Goal: Information Seeking & Learning: Compare options

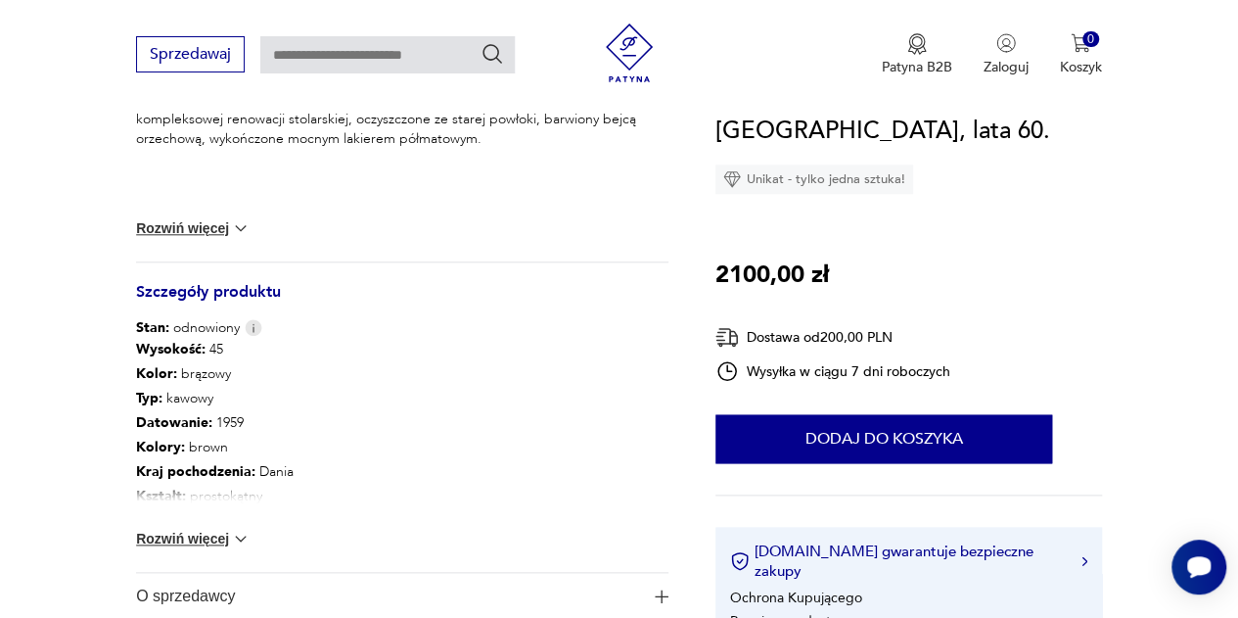
scroll to position [979, 0]
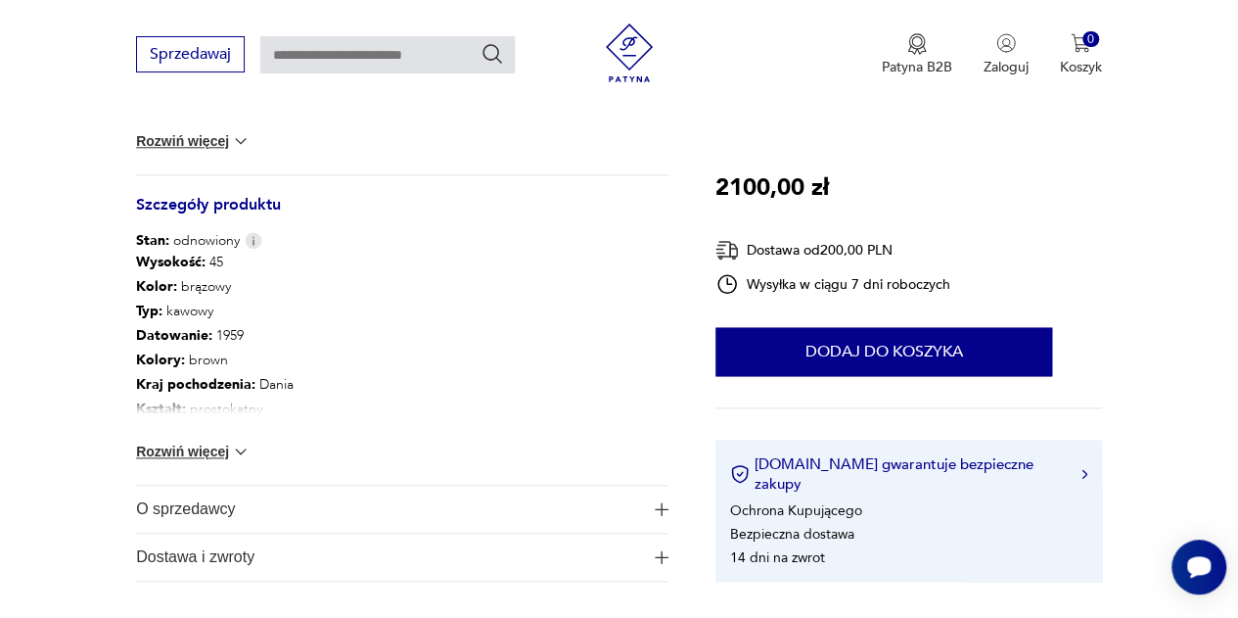
click at [209, 461] on div "Wysokość : 45 Kolor: brązowy Typ : kawowy Datowanie : 1959 Kolory : brown Kraj …" at bounding box center [402, 368] width 532 height 234
click at [206, 451] on button "Rozwiń więcej" at bounding box center [193, 451] width 114 height 20
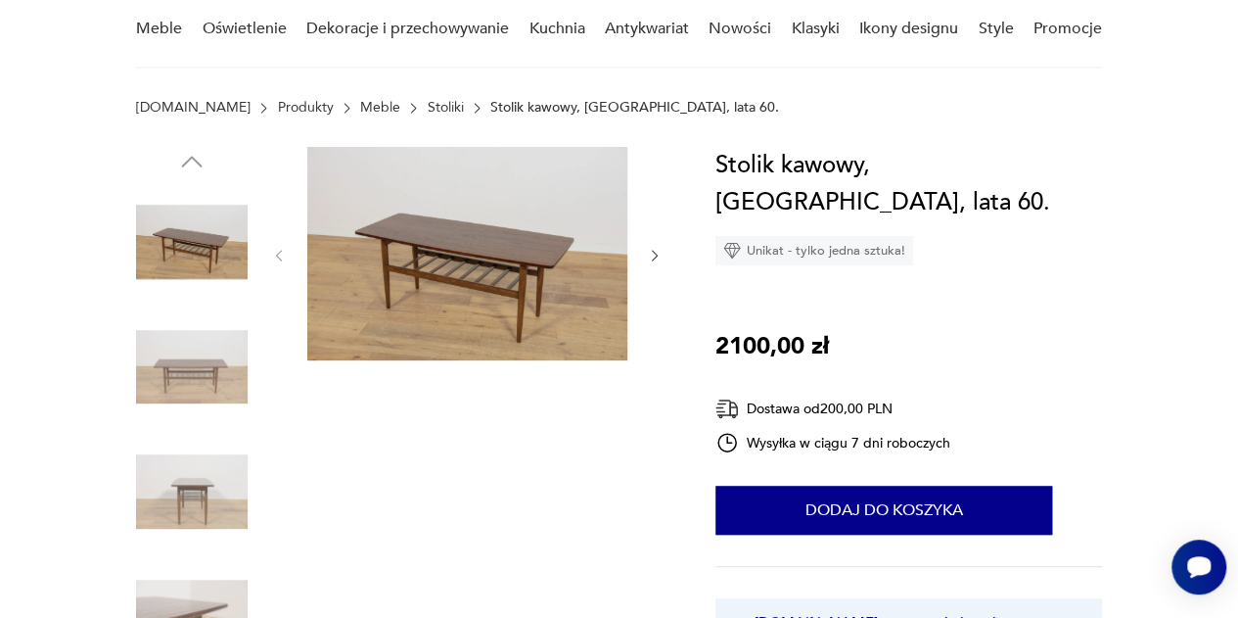
scroll to position [0, 0]
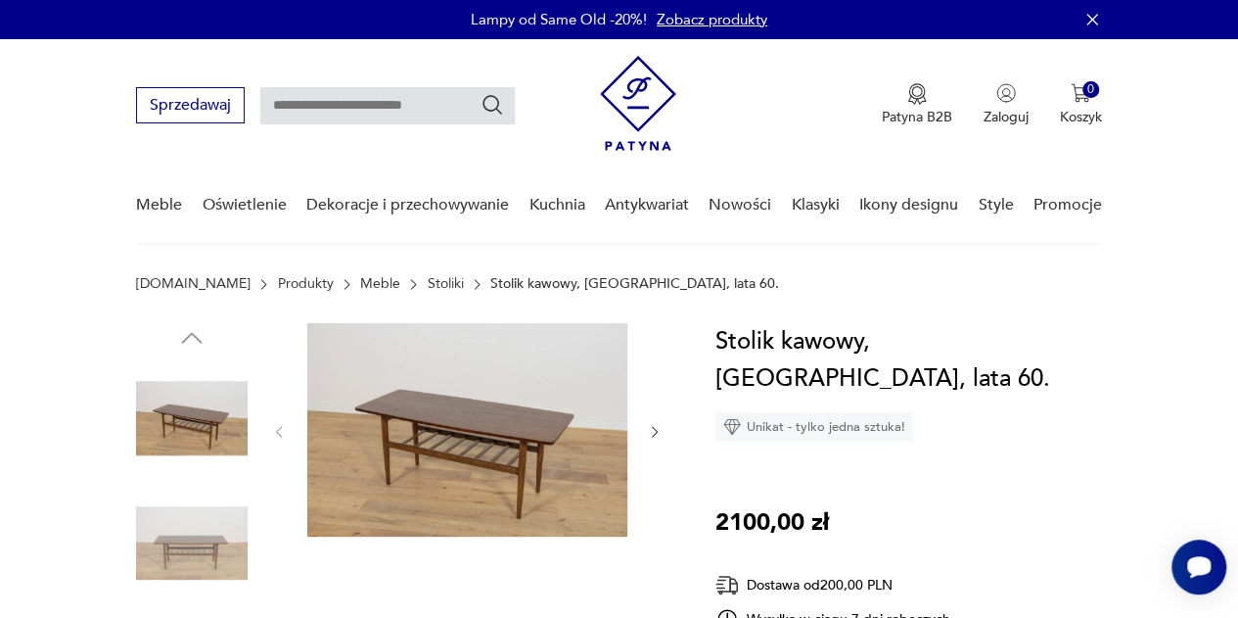
click at [652, 432] on icon "button" at bounding box center [655, 432] width 16 height 16
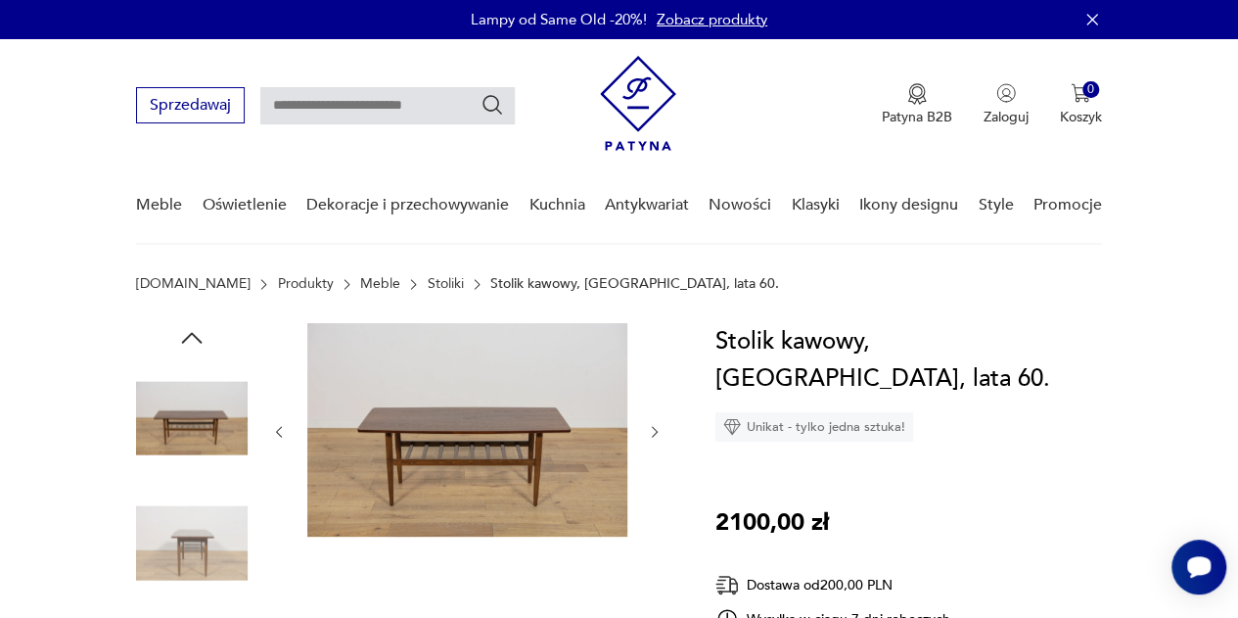
click at [652, 432] on icon "button" at bounding box center [655, 432] width 16 height 16
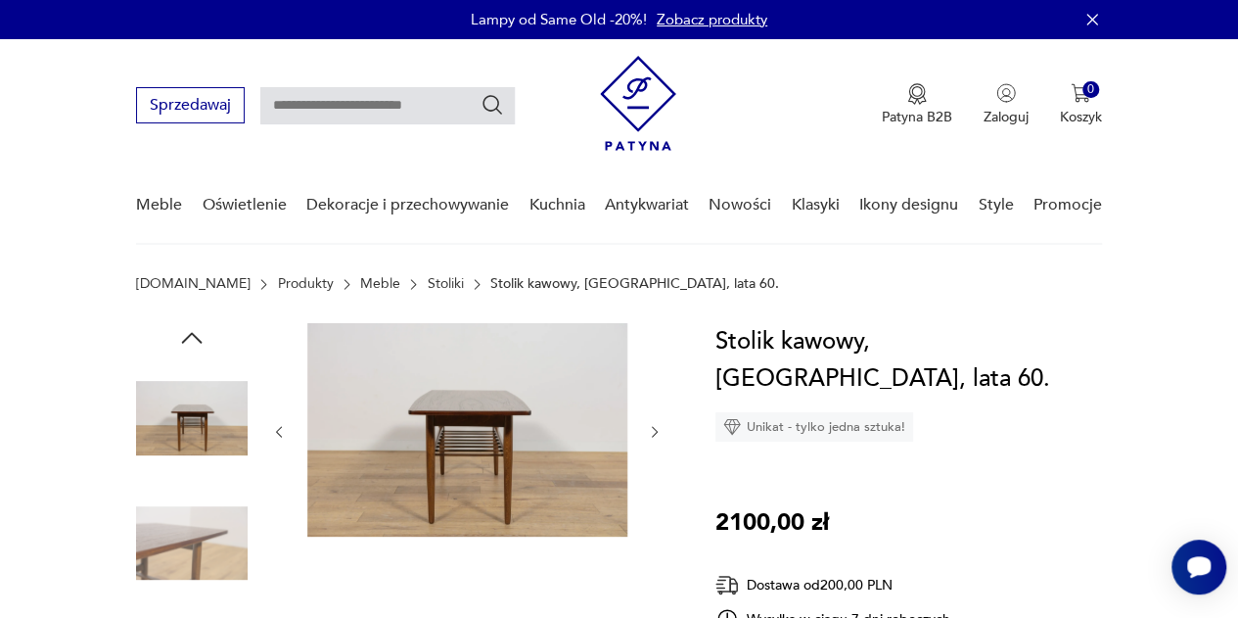
click at [652, 432] on icon "button" at bounding box center [655, 432] width 16 height 16
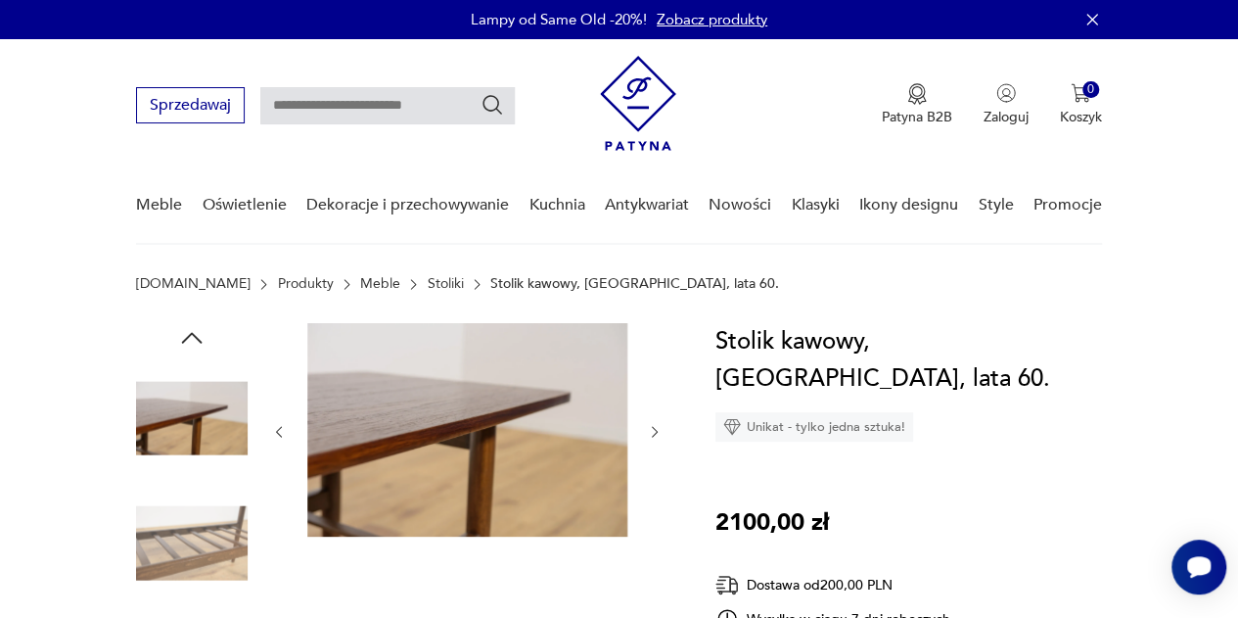
click at [652, 432] on icon "button" at bounding box center [655, 432] width 16 height 16
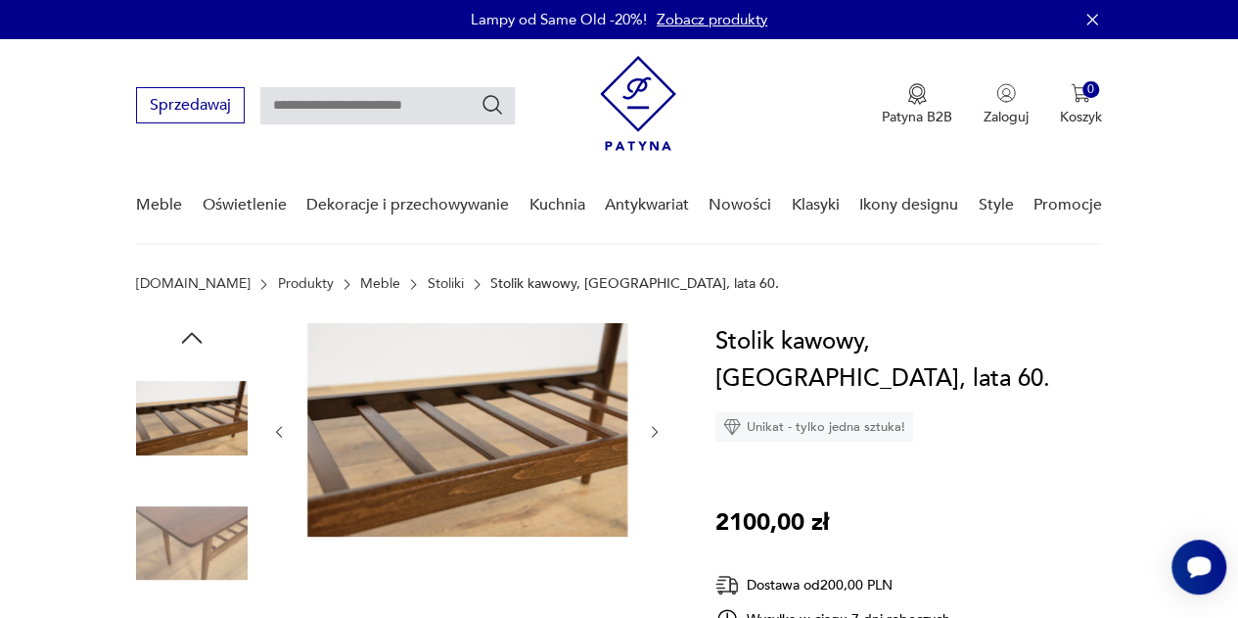
click at [652, 432] on icon "button" at bounding box center [655, 432] width 16 height 16
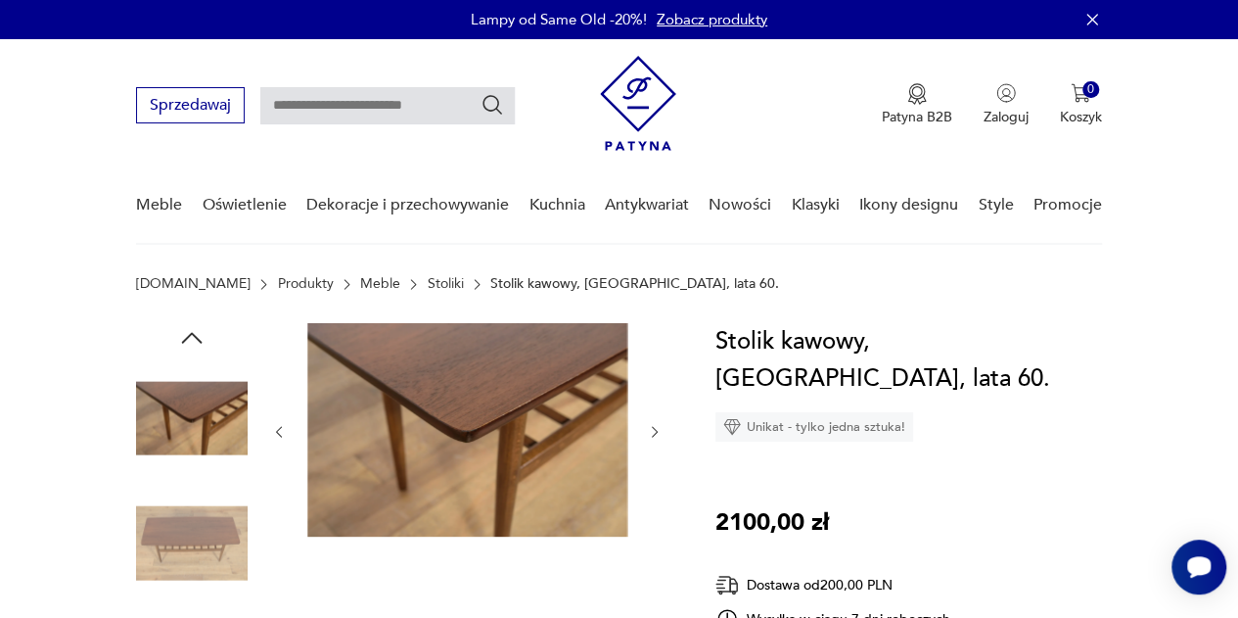
click at [652, 432] on icon "button" at bounding box center [655, 432] width 16 height 16
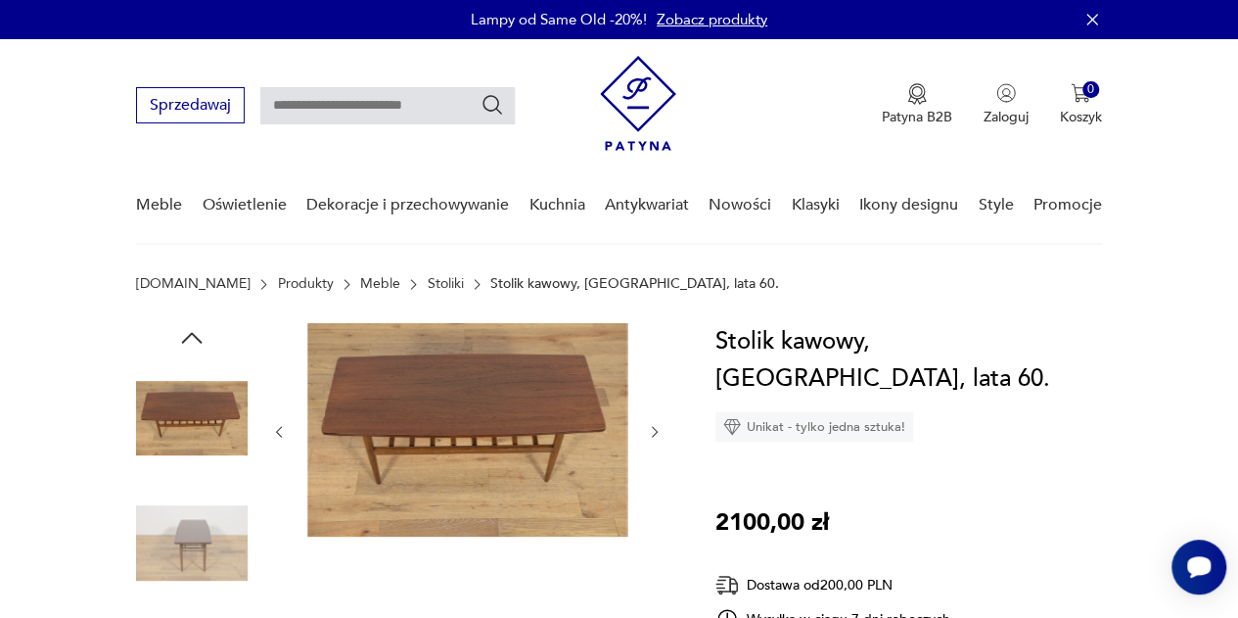
click at [428, 281] on link "Stoliki" at bounding box center [446, 284] width 36 height 16
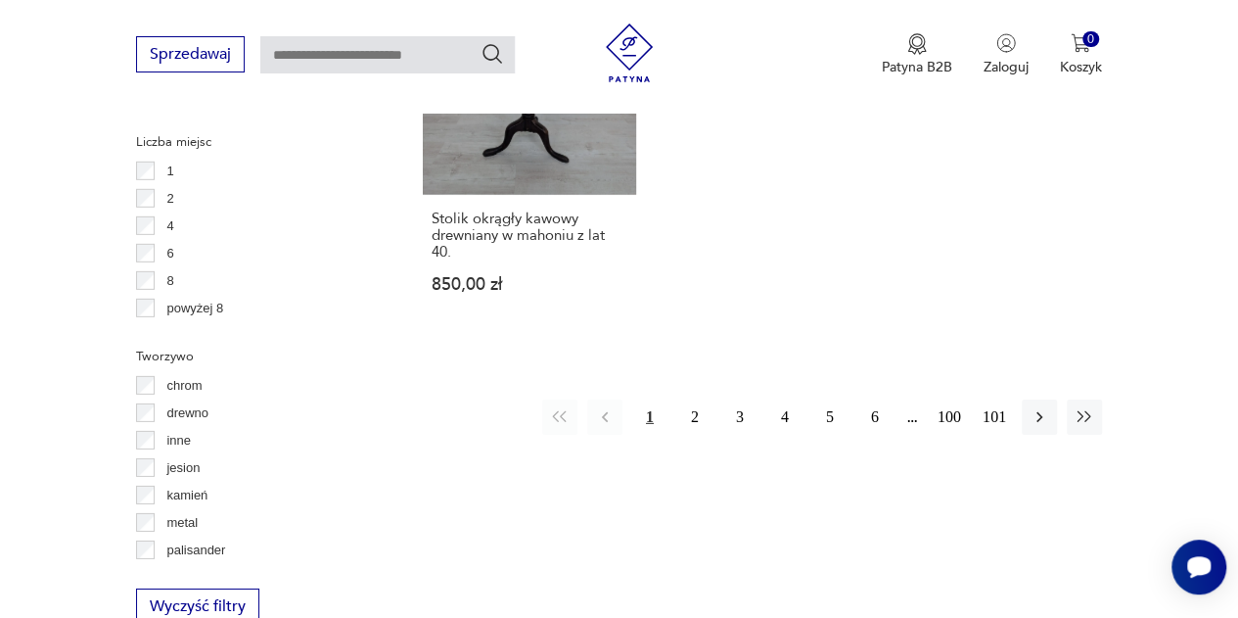
scroll to position [3063, 0]
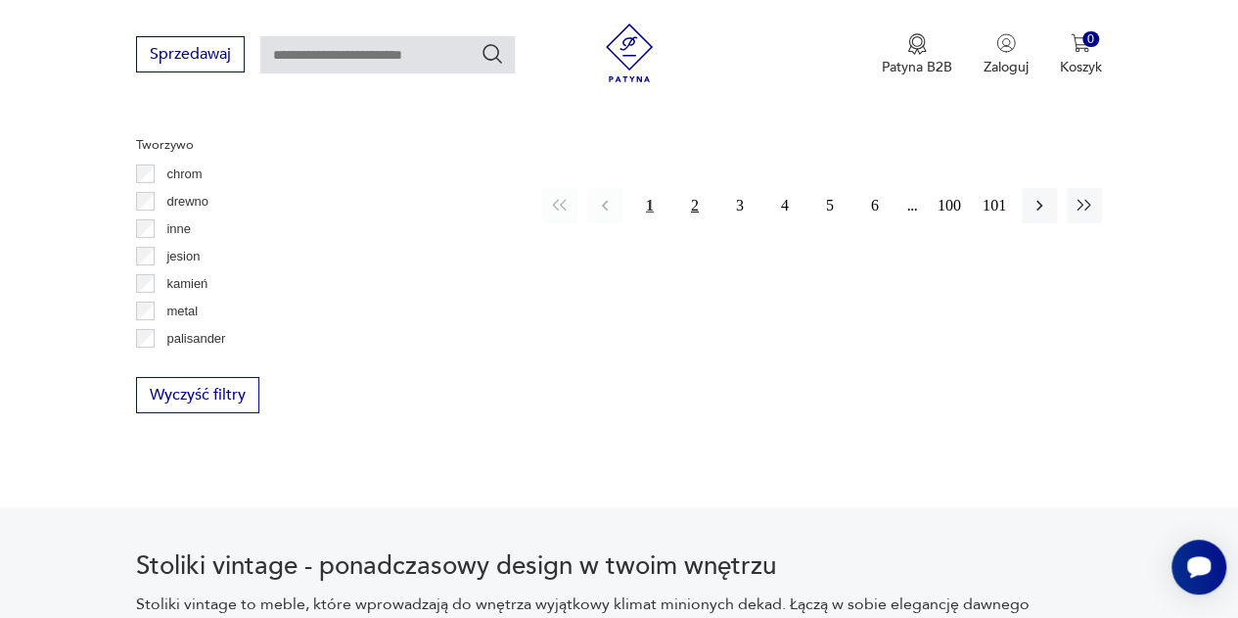
click at [696, 188] on button "2" at bounding box center [694, 205] width 35 height 35
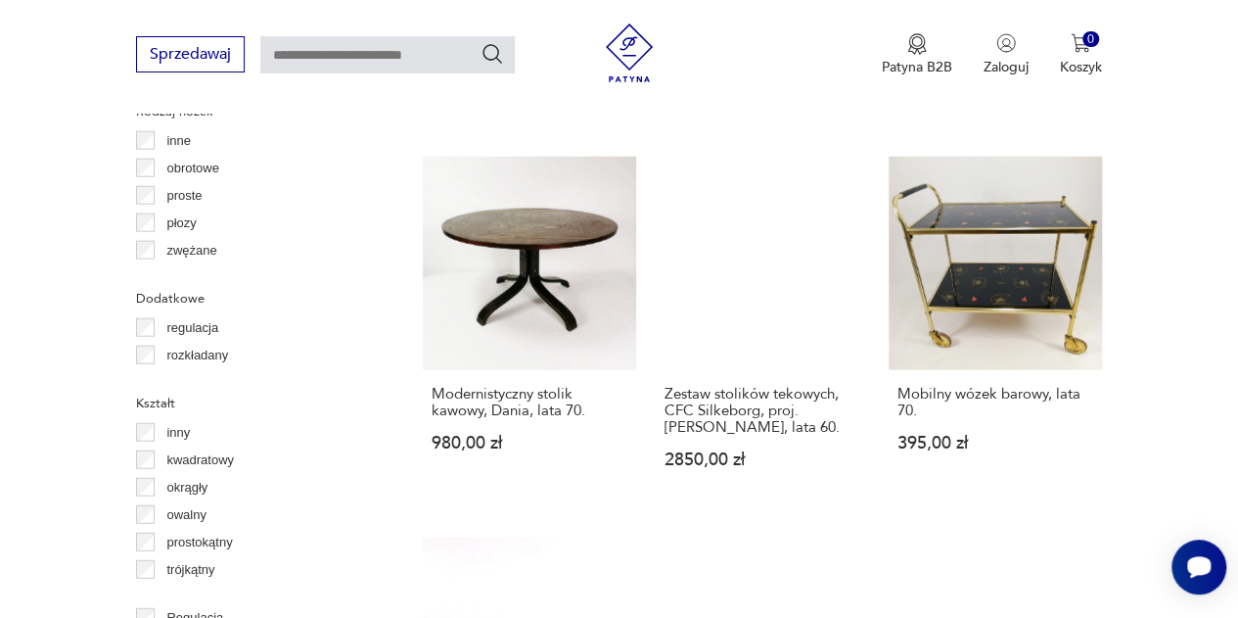
scroll to position [2770, 0]
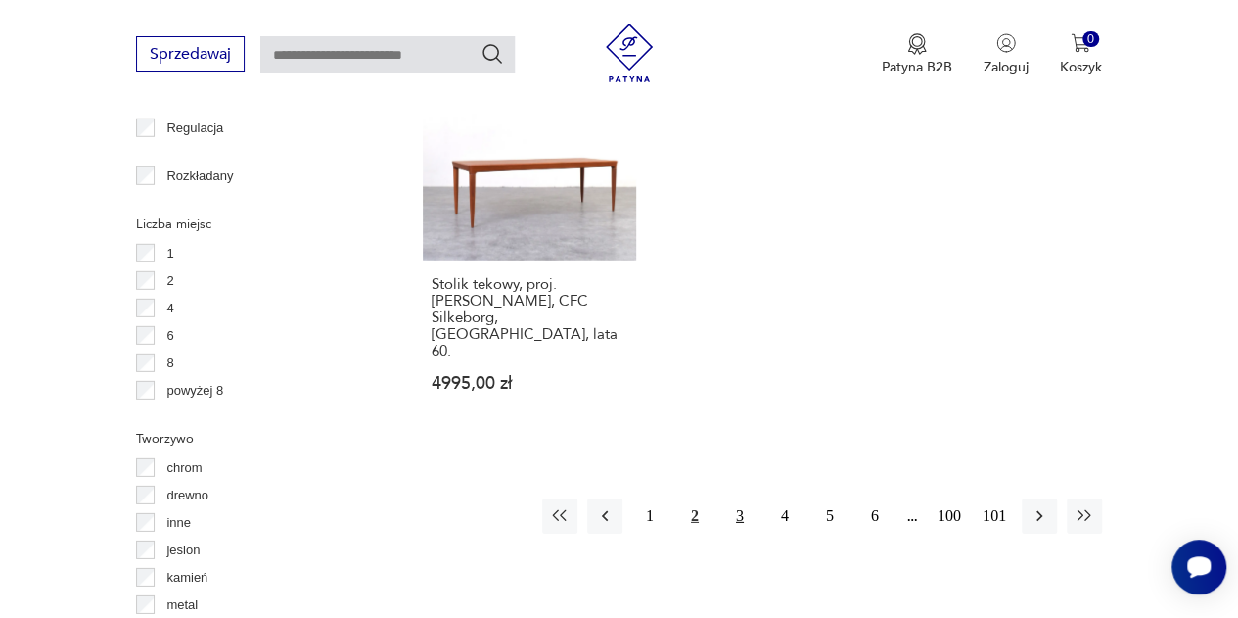
click at [738, 498] on button "3" at bounding box center [739, 515] width 35 height 35
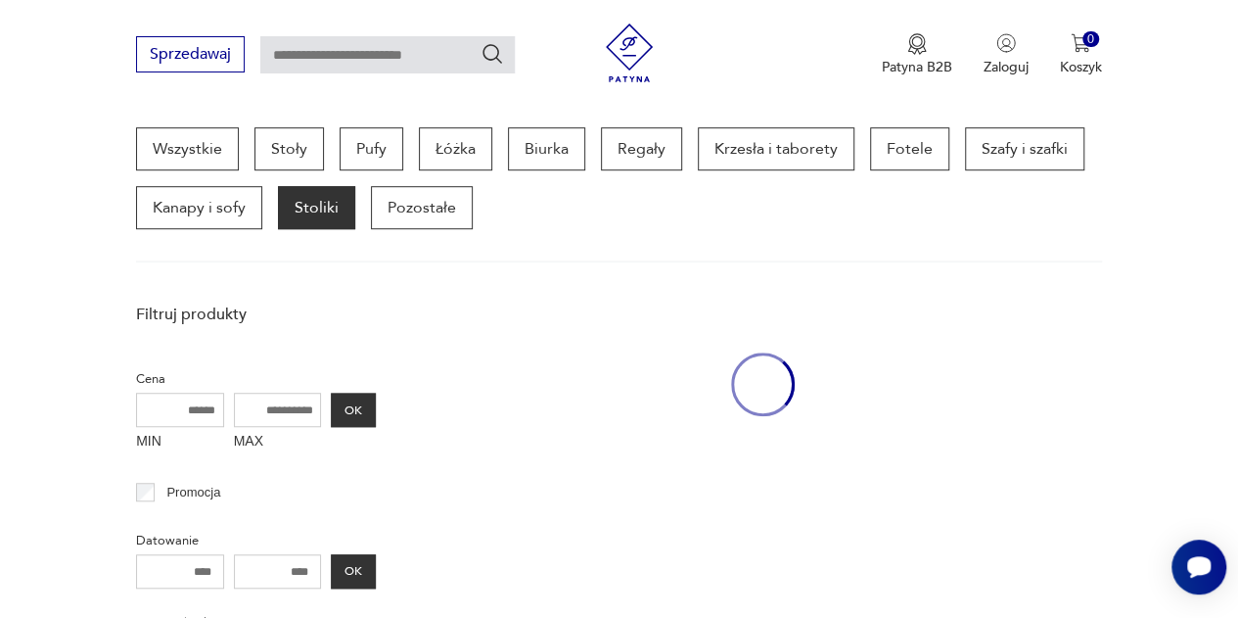
scroll to position [519, 0]
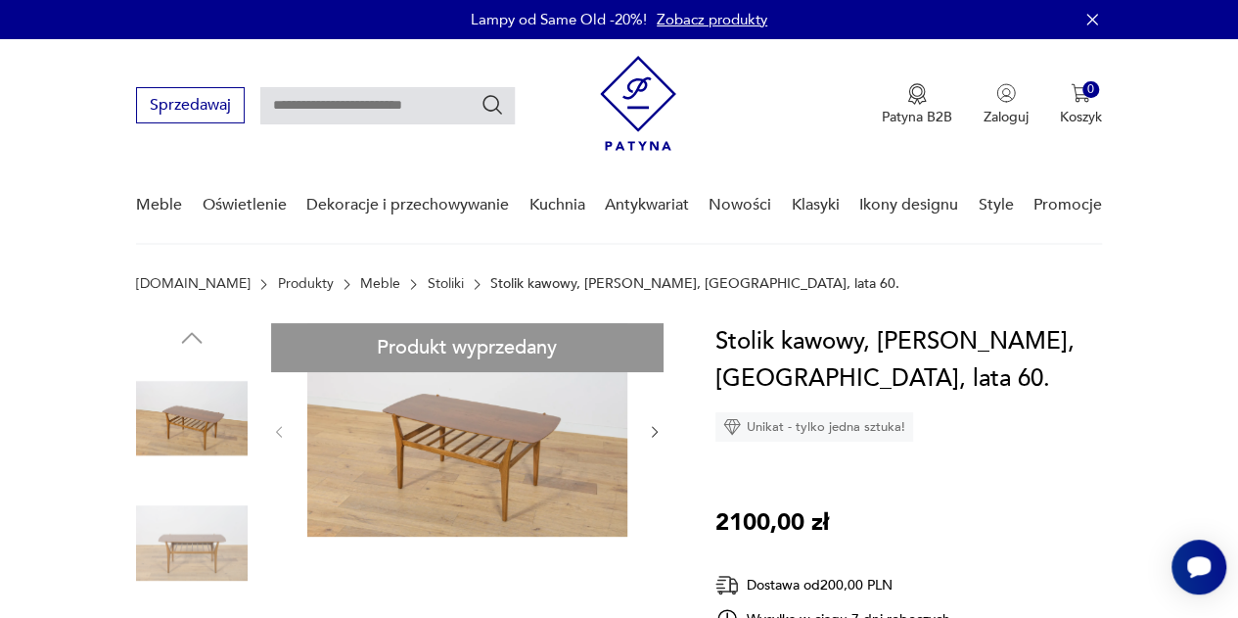
click at [654, 428] on icon "button" at bounding box center [655, 432] width 16 height 16
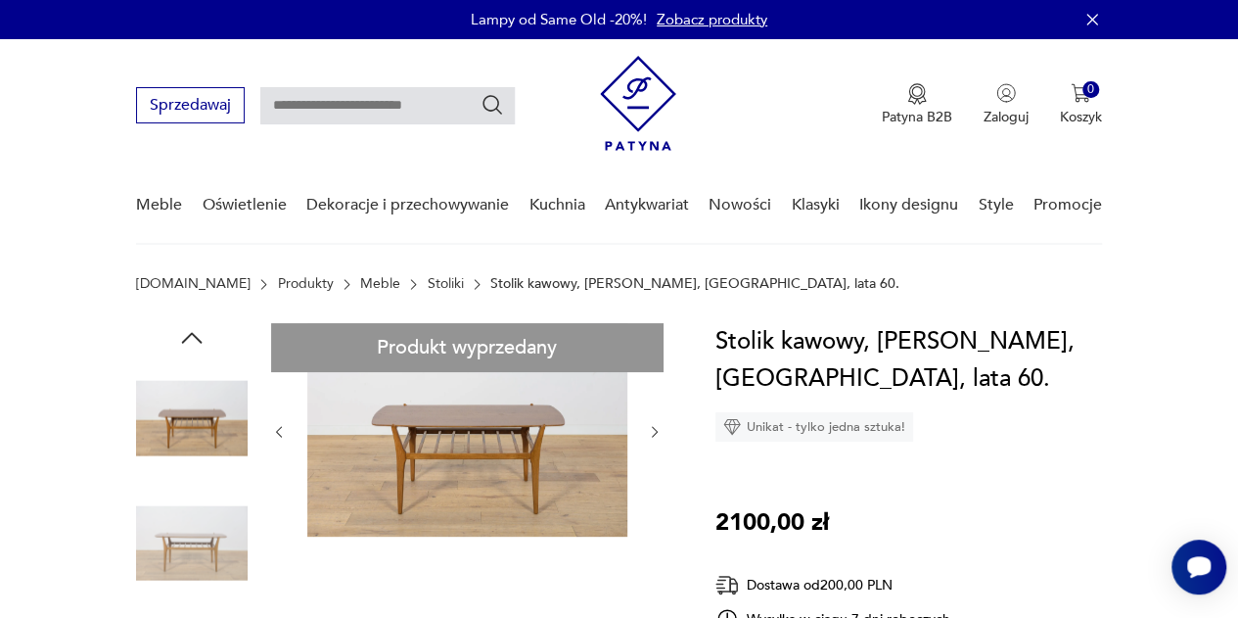
click at [648, 435] on icon "button" at bounding box center [655, 432] width 16 height 16
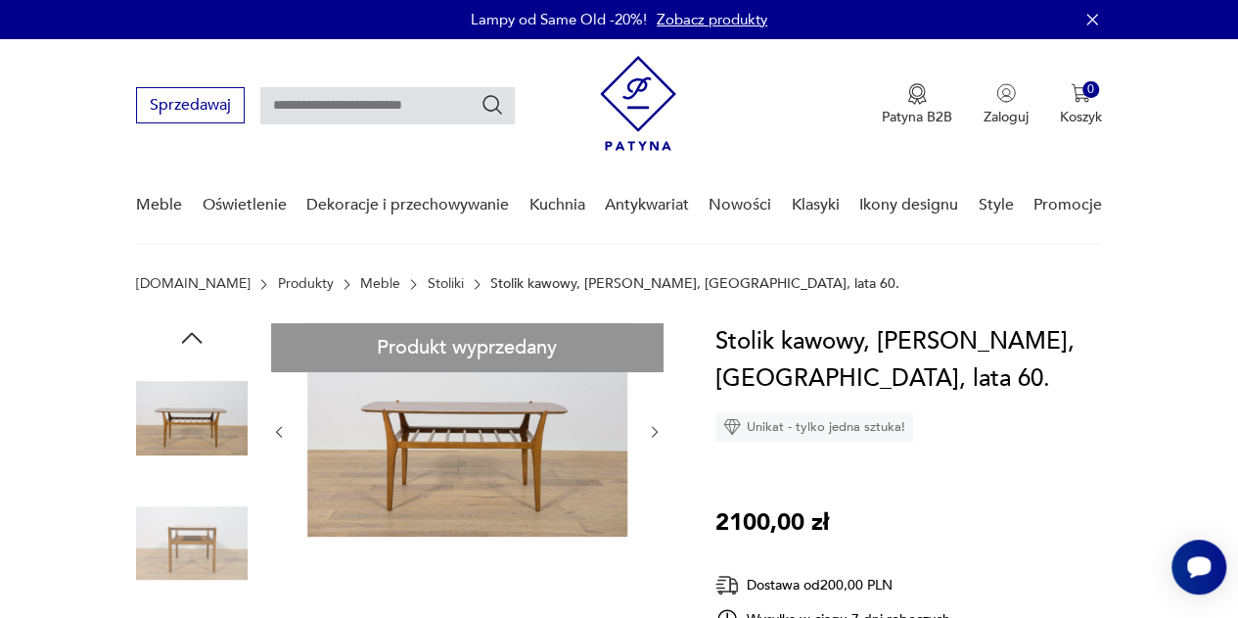
click at [648, 435] on icon "button" at bounding box center [655, 432] width 16 height 16
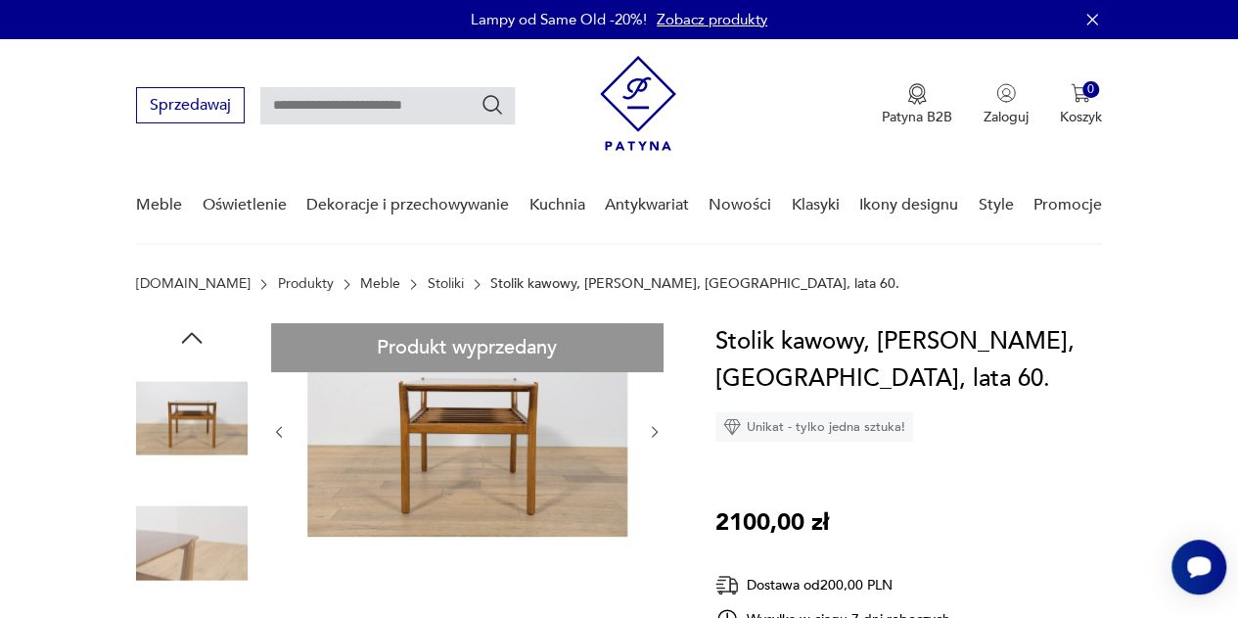
click at [648, 435] on icon "button" at bounding box center [655, 432] width 16 height 16
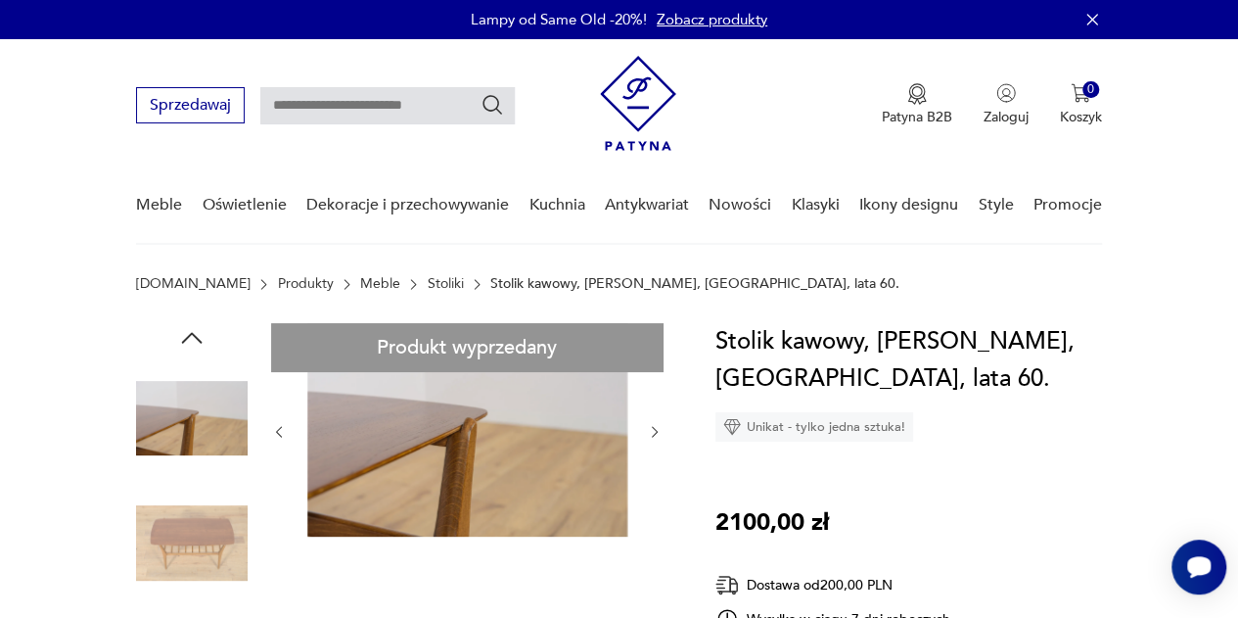
click at [648, 435] on icon "button" at bounding box center [655, 432] width 16 height 16
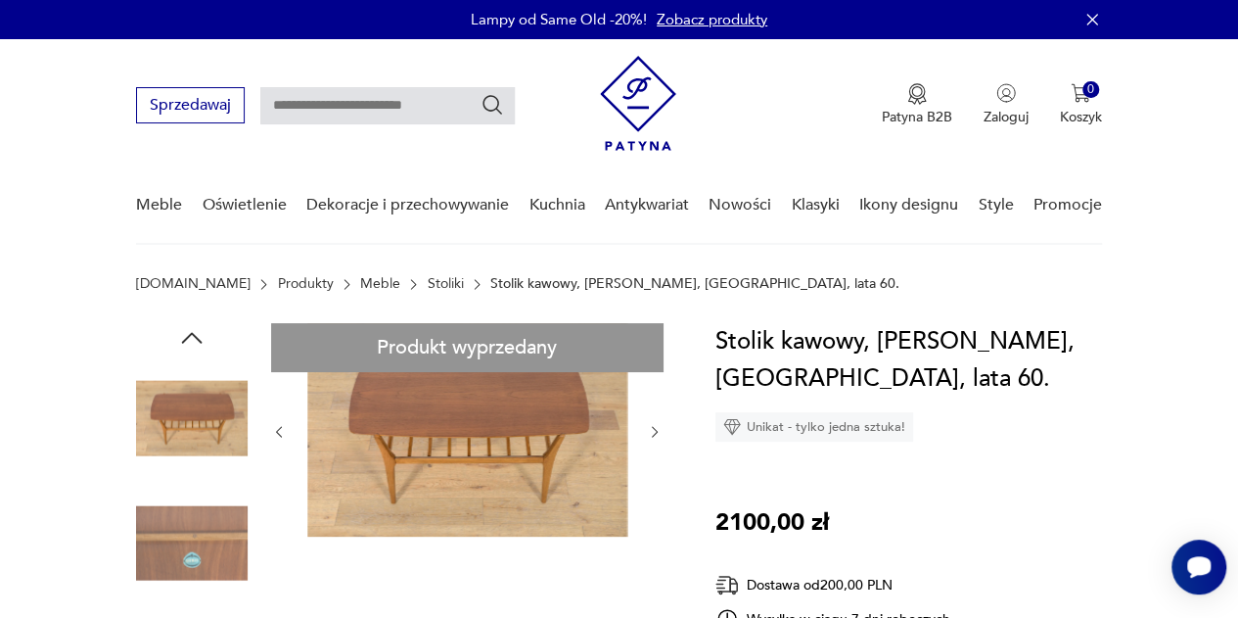
click at [648, 435] on icon "button" at bounding box center [655, 432] width 16 height 16
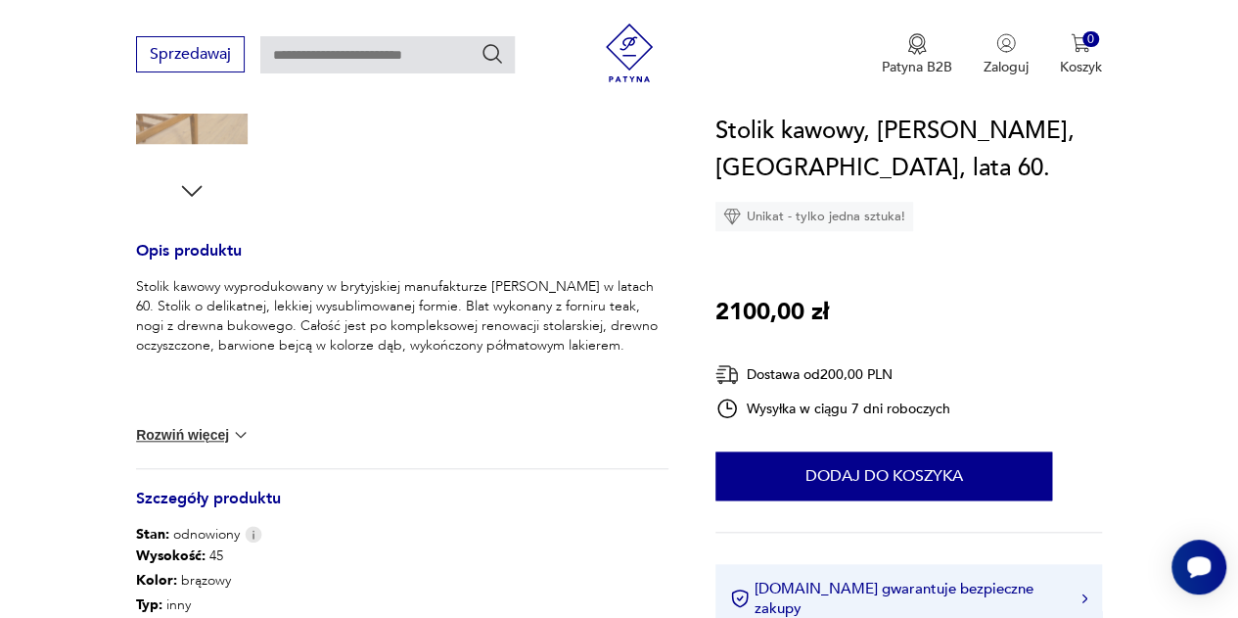
scroll to position [979, 0]
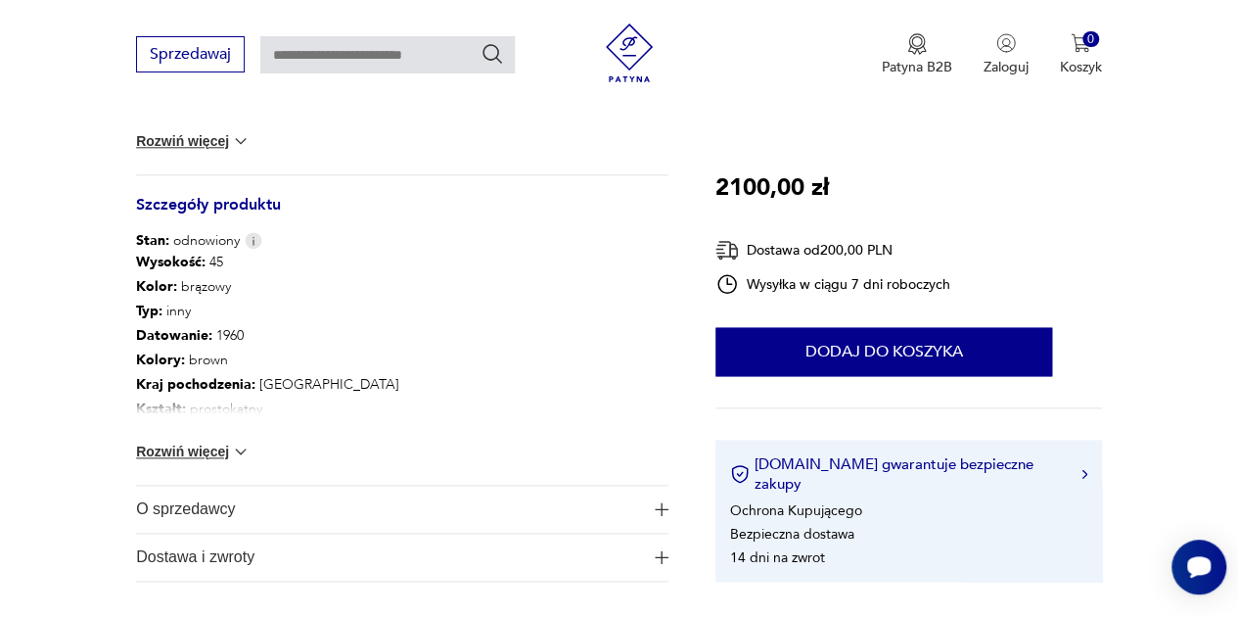
click at [231, 443] on img at bounding box center [241, 451] width 20 height 20
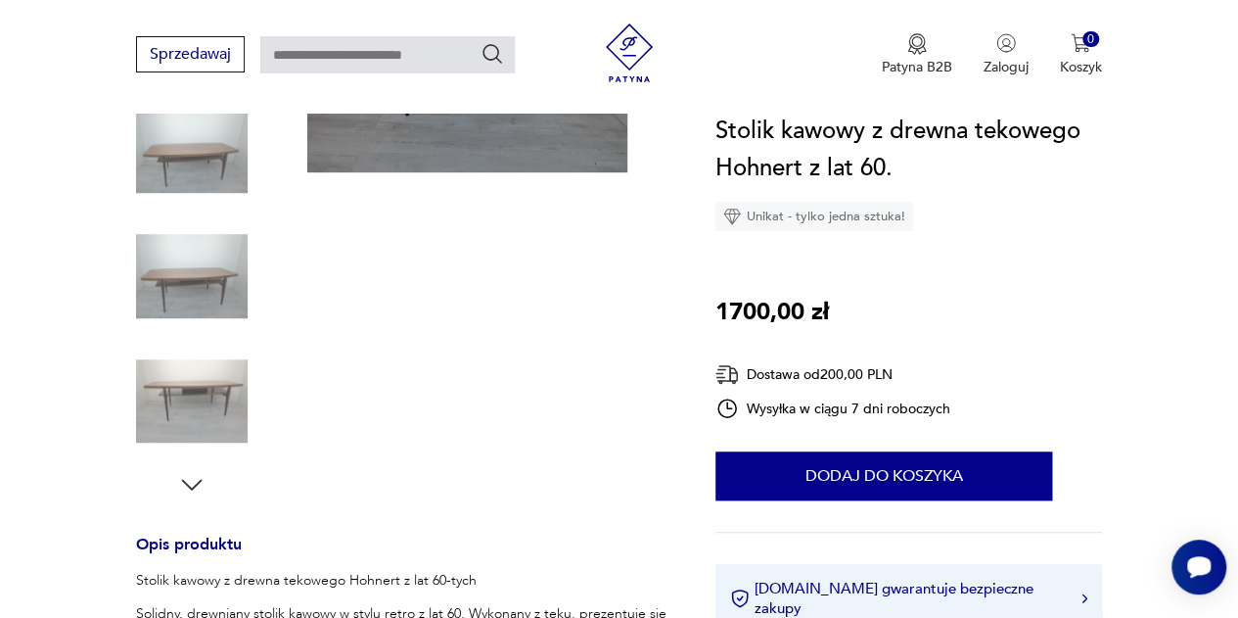
scroll to position [685, 0]
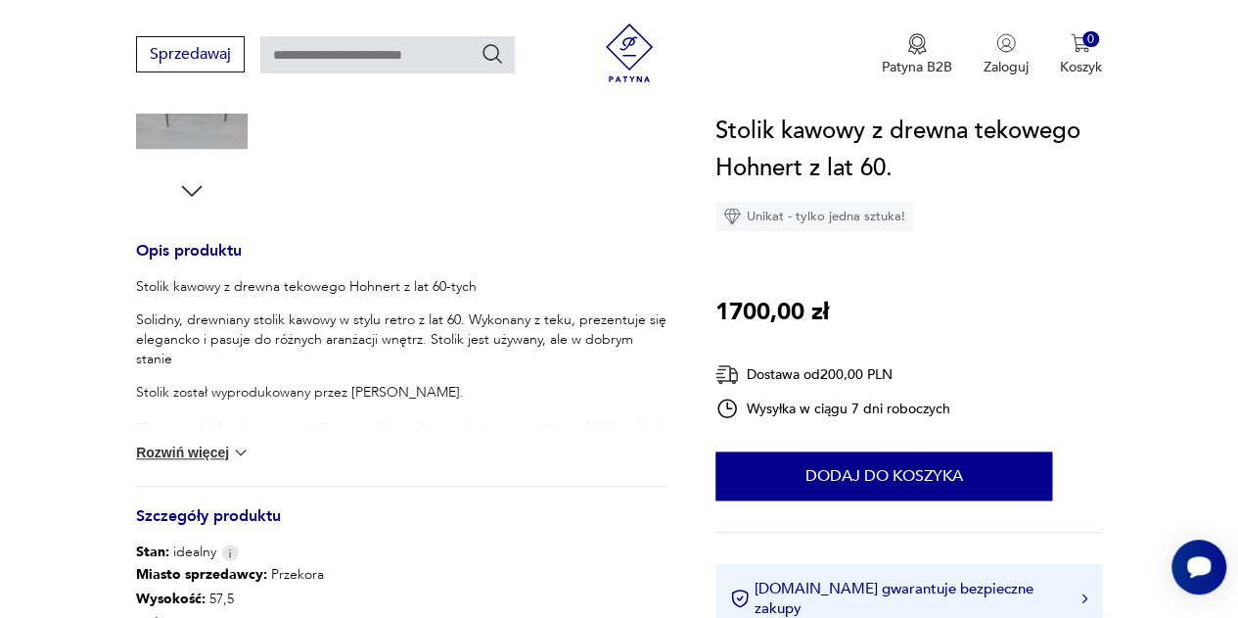
click at [195, 446] on button "Rozwiń więcej" at bounding box center [193, 452] width 114 height 20
